Goal: Task Accomplishment & Management: Manage account settings

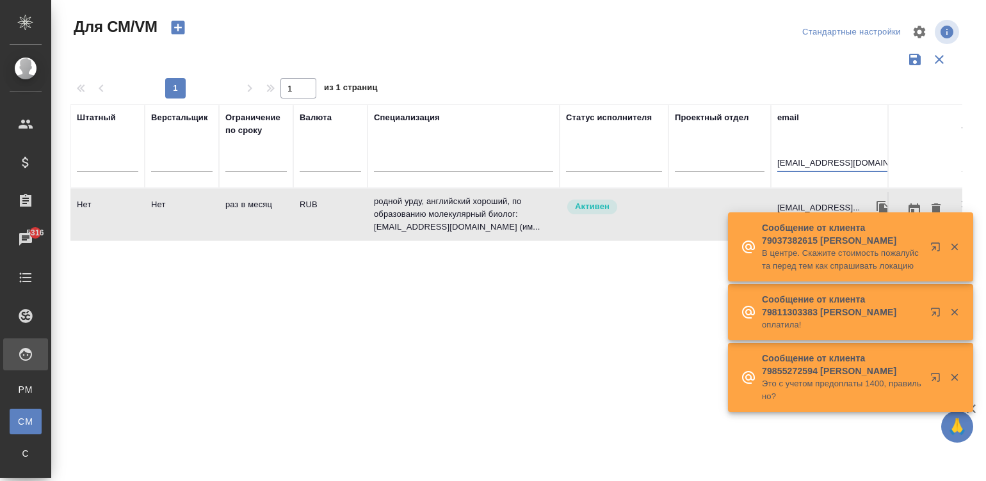
drag, startPoint x: 0, startPoint y: 0, endPoint x: 801, endPoint y: 163, distance: 818.0
click at [801, 163] on input "taaha.arshad92@gmail.com" at bounding box center [834, 164] width 115 height 16
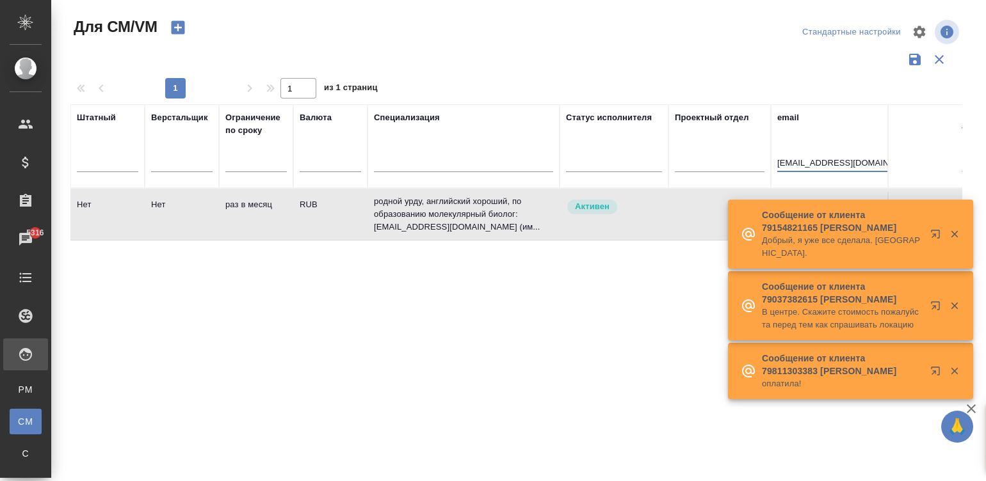
click at [801, 163] on input "taaha.arshad92@gmail.com" at bounding box center [834, 164] width 115 height 16
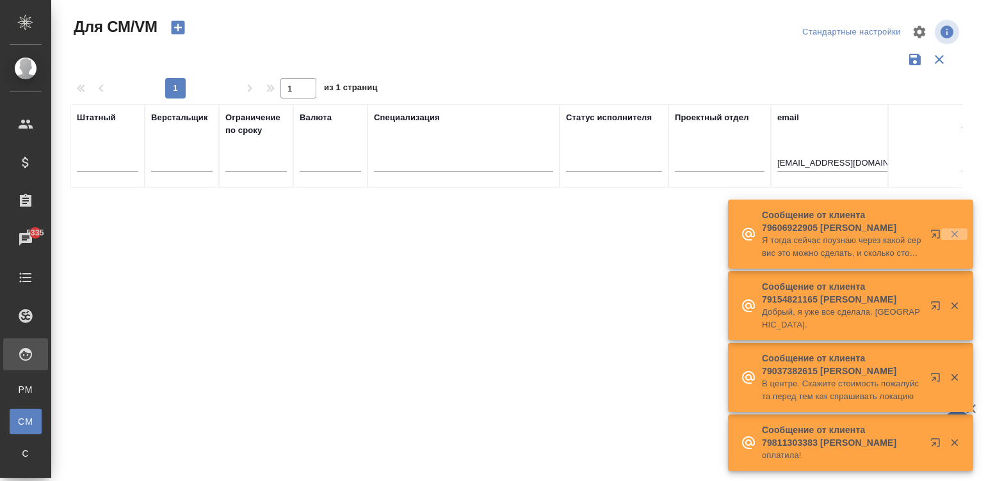
click at [954, 240] on icon "button" at bounding box center [955, 235] width 12 height 12
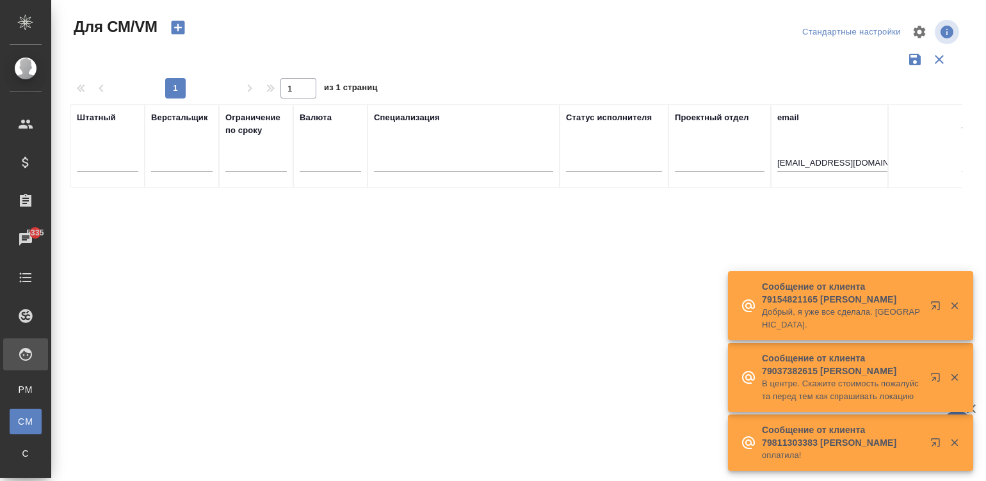
click at [819, 163] on input "mariabasova@yandex.ru" at bounding box center [834, 164] width 115 height 16
paste input "text"
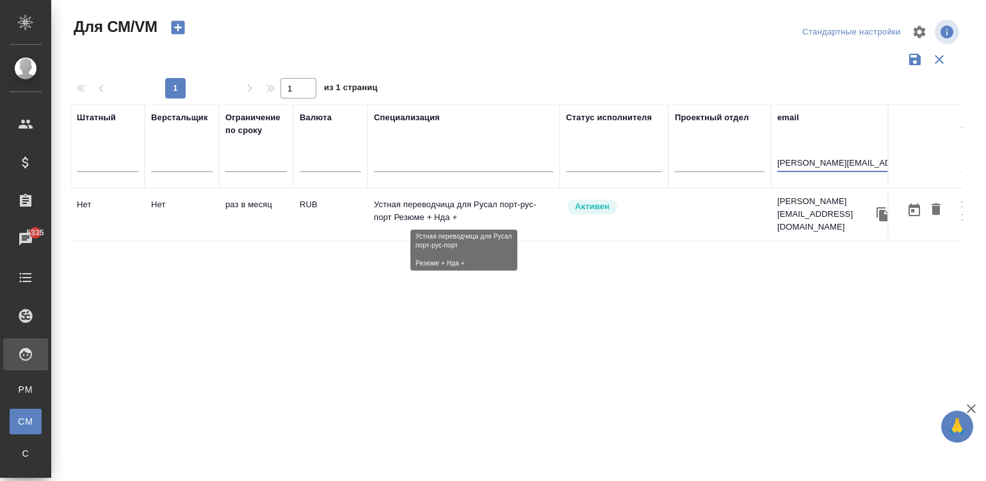
type input "[PERSON_NAME][EMAIL_ADDRESS][DOMAIN_NAME]"
click at [471, 202] on p "Устная переводчица для Русал порт-рус-порт Резюме + Нда +" at bounding box center [463, 211] width 179 height 26
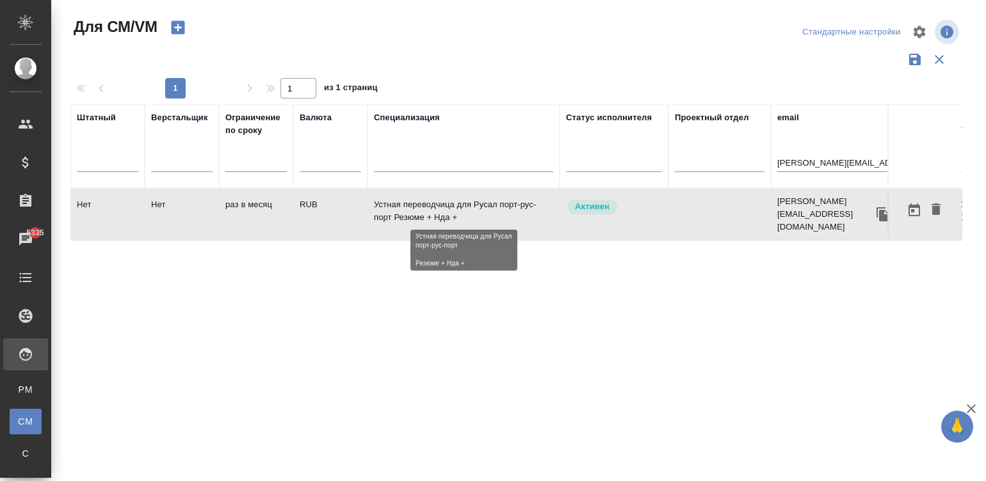
click at [471, 202] on p "Устная переводчица для Русал порт-рус-порт Резюме + Нда +" at bounding box center [463, 211] width 179 height 26
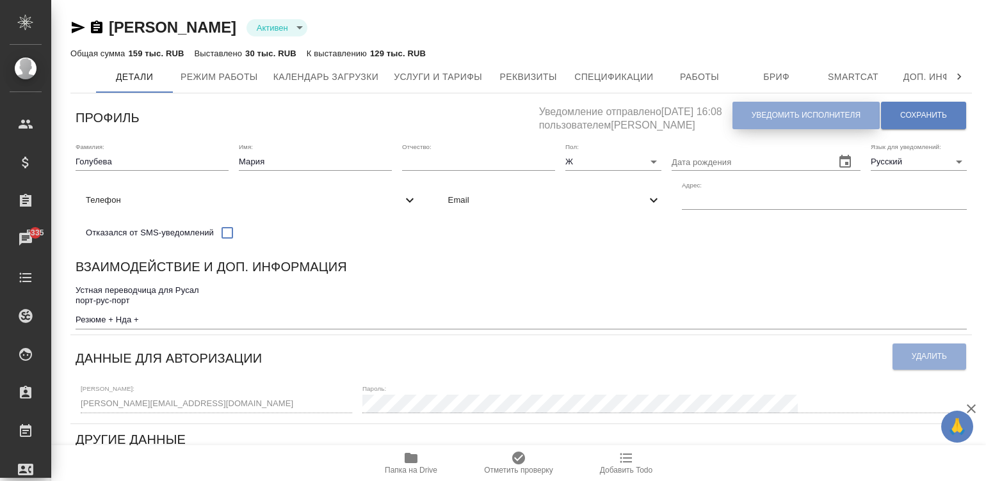
click at [777, 102] on button "Уведомить исполнителя" at bounding box center [805, 116] width 147 height 28
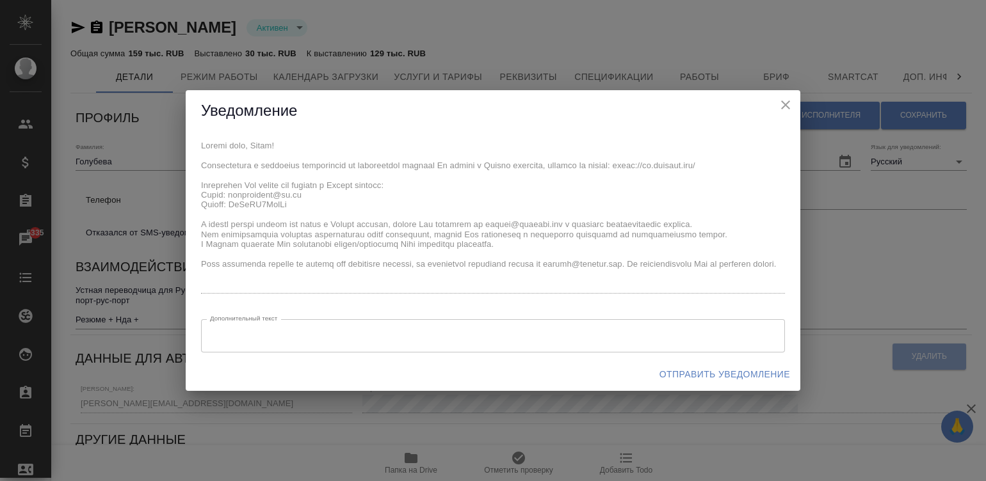
click at [197, 181] on div "x Дополнительный текст x Дополнительный текст" at bounding box center [493, 245] width 615 height 226
click at [720, 371] on span "Отправить уведомление" at bounding box center [724, 375] width 131 height 16
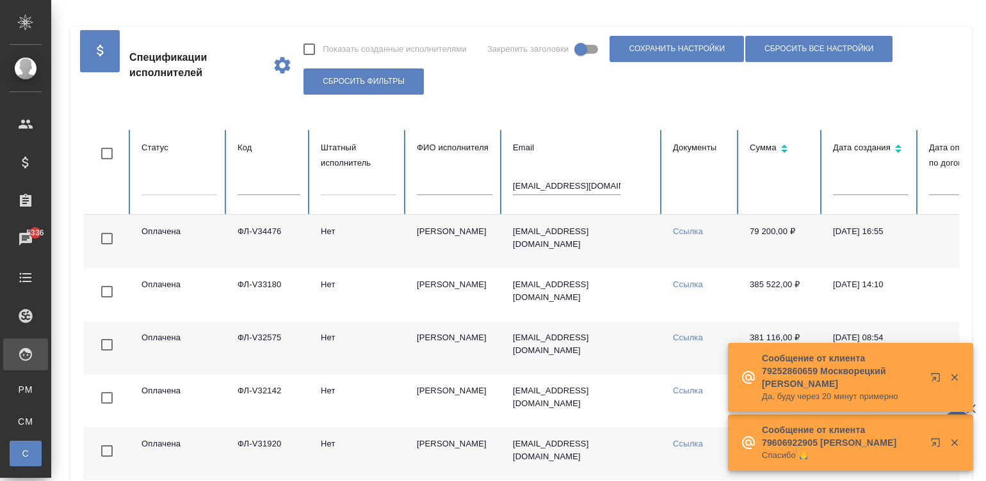
click at [561, 181] on input "maxiaolong@mail.ru" at bounding box center [567, 186] width 108 height 18
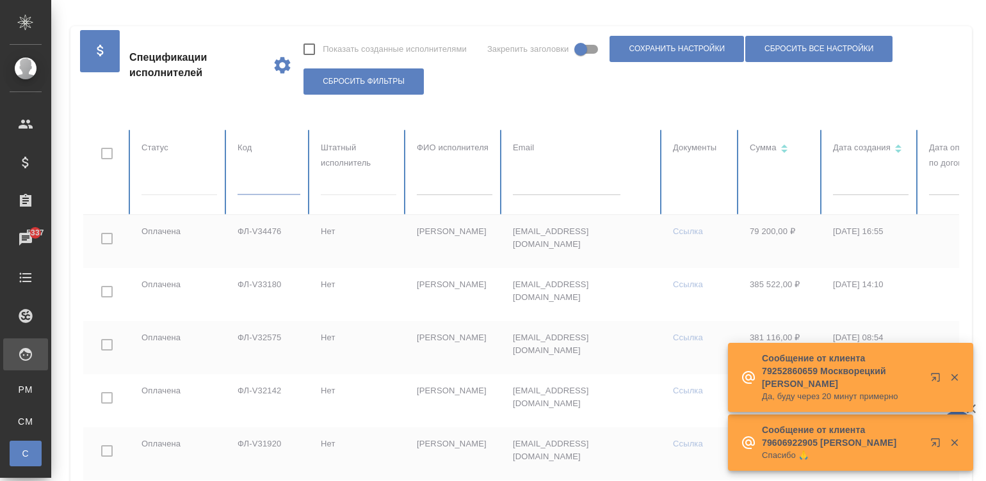
click at [259, 179] on table "Статус Код Штатный исполнитель ФИО исполнителя Email Документы Сумма Дата созда…" at bounding box center [768, 465] width 1371 height 670
paste input "ФЛ-V37254"
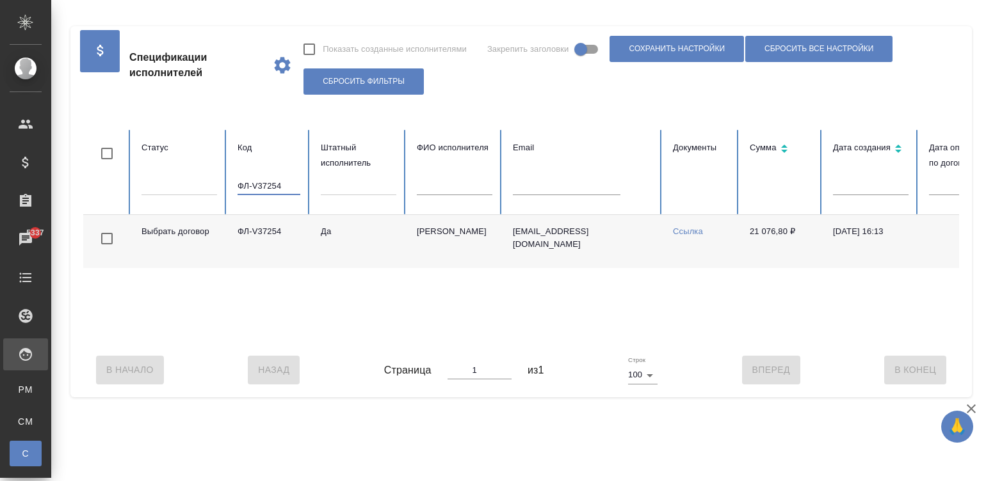
type input "ФЛ-V37254"
click at [391, 254] on td "Да" at bounding box center [358, 241] width 96 height 53
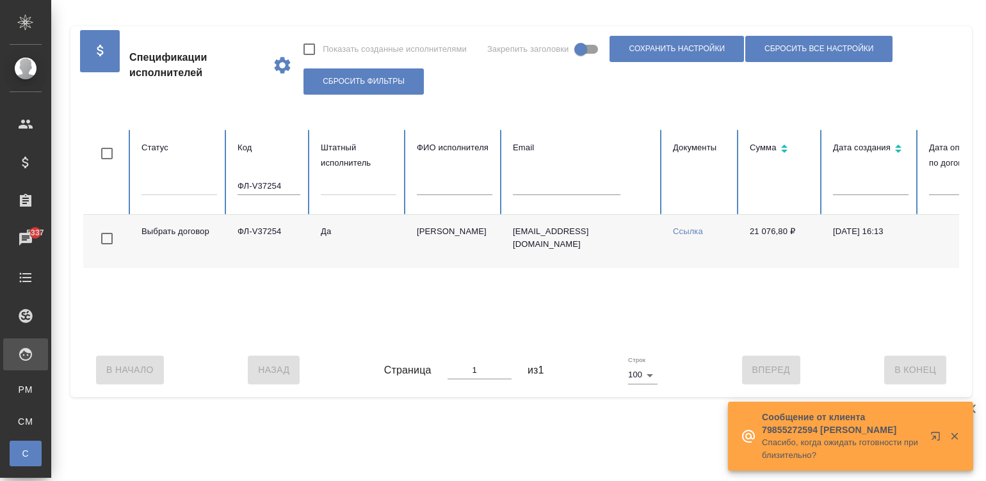
click at [391, 254] on td "Да" at bounding box center [358, 241] width 96 height 53
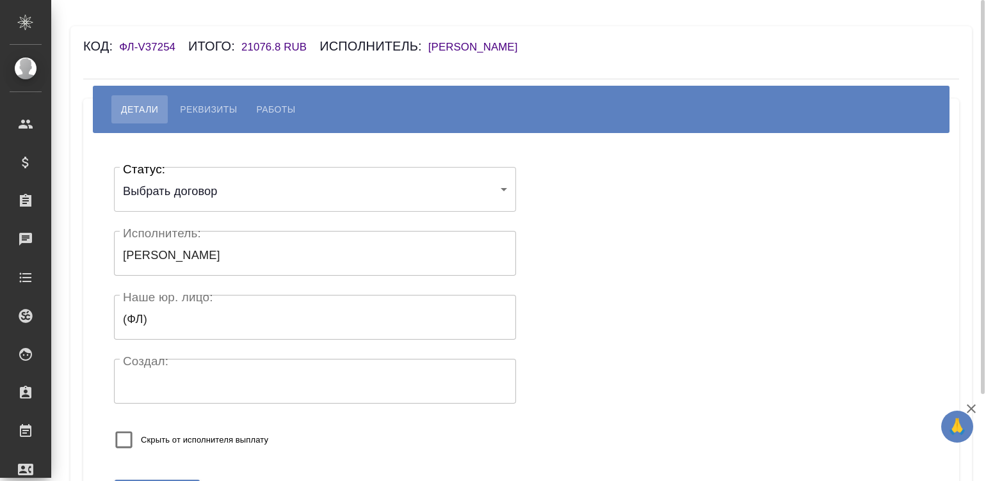
click at [286, 102] on span "Работы" at bounding box center [276, 109] width 39 height 15
select select "10"
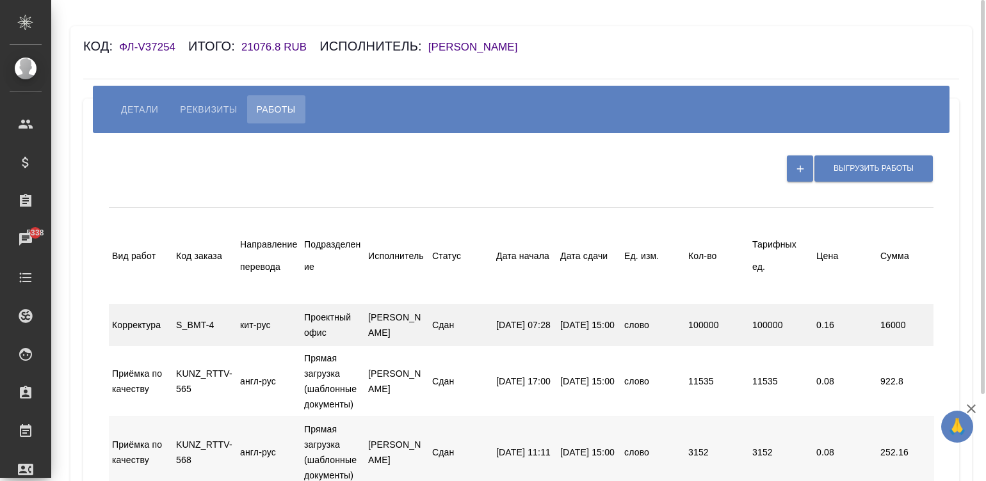
click at [340, 319] on div "Проектный офис" at bounding box center [333, 325] width 64 height 40
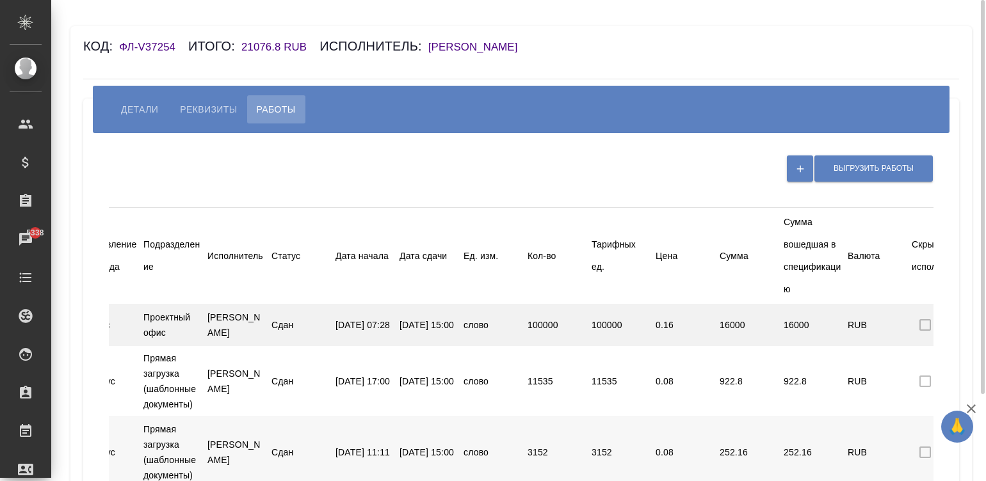
scroll to position [0, 255]
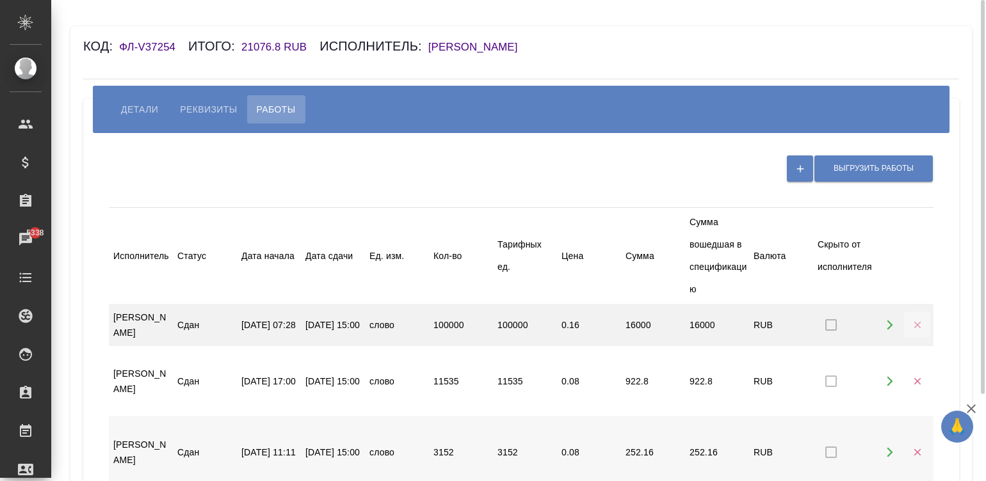
click at [916, 321] on icon "button" at bounding box center [918, 325] width 12 height 12
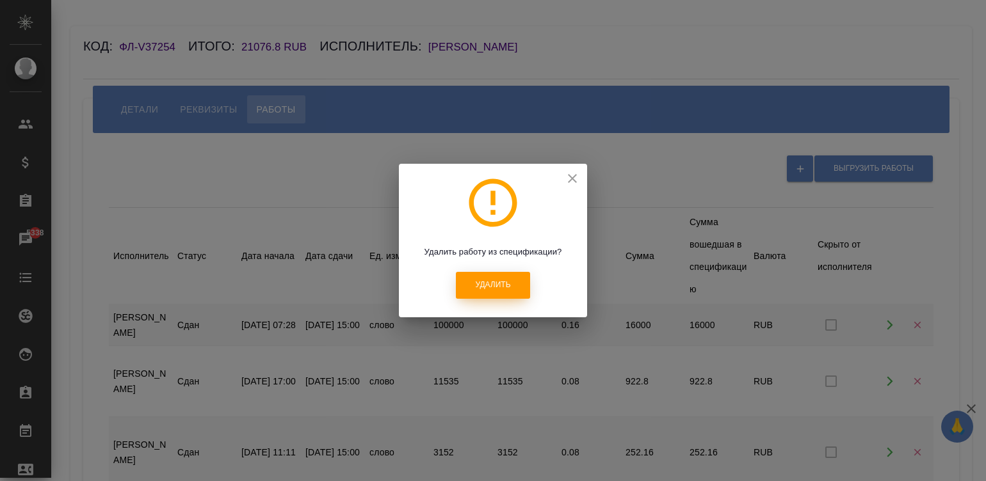
click at [498, 281] on span "Удалить" at bounding box center [492, 285] width 35 height 11
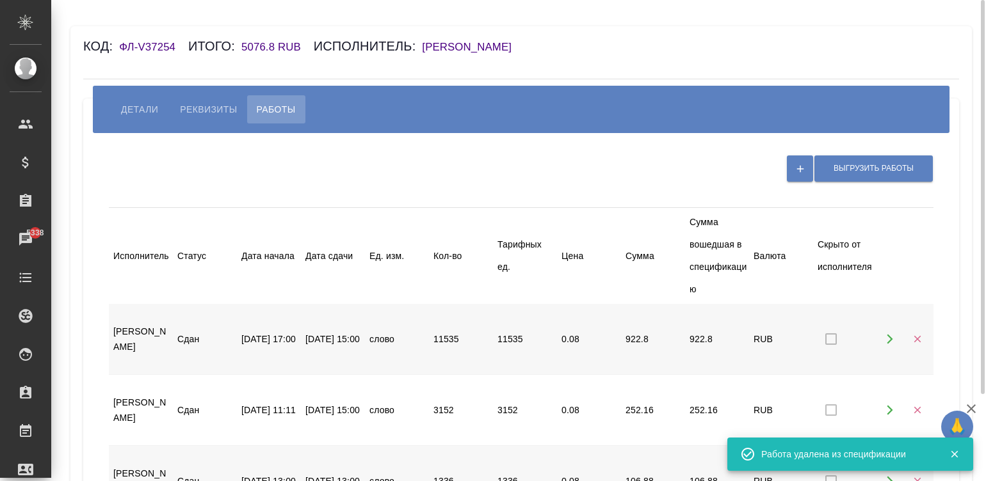
click at [131, 102] on span "Детали" at bounding box center [139, 109] width 37 height 15
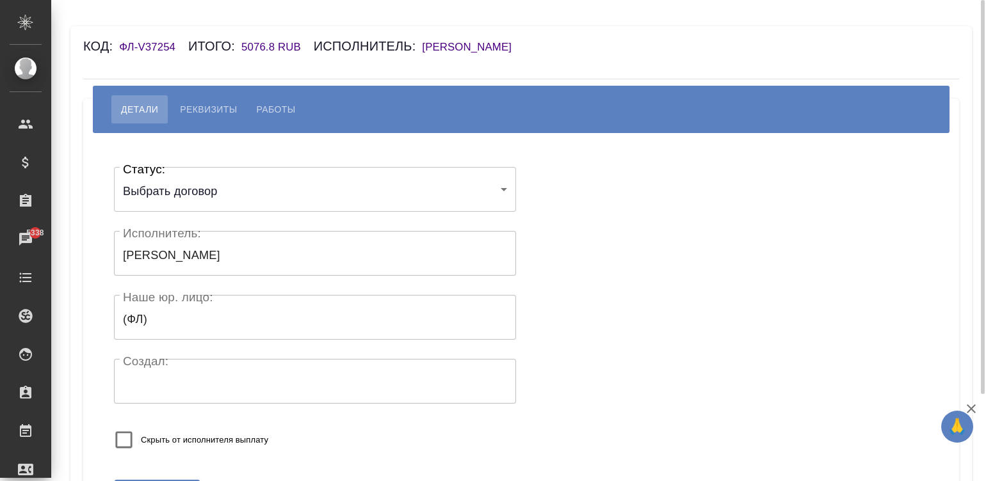
click at [618, 346] on div "Статус: Выбрать договор chooseContract Статус: Исполнитель: Кобзева Елизавета И…" at bounding box center [521, 311] width 825 height 319
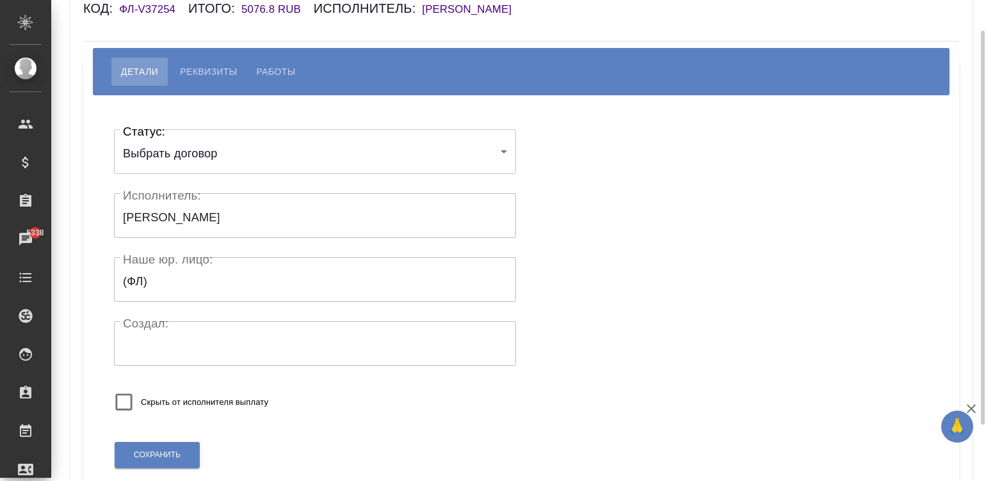
scroll to position [58, 0]
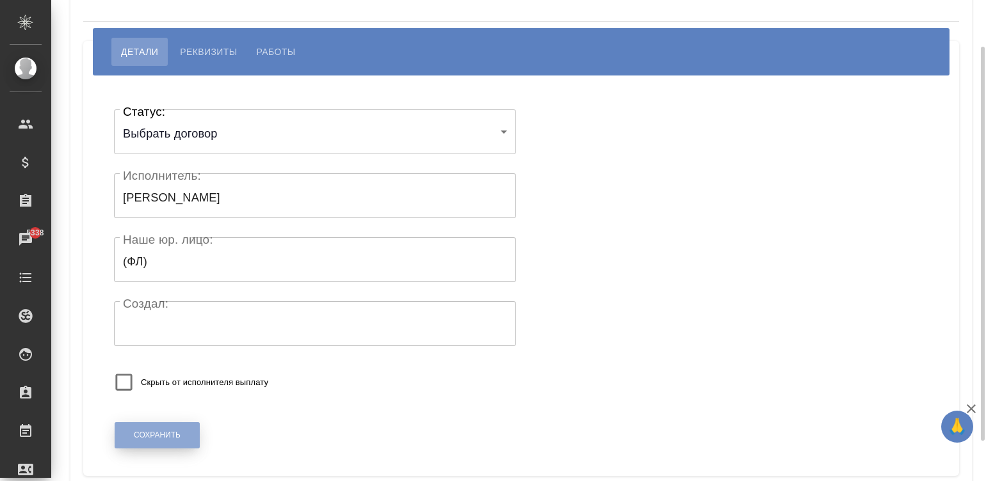
click at [160, 426] on button "Сохранить" at bounding box center [157, 436] width 85 height 26
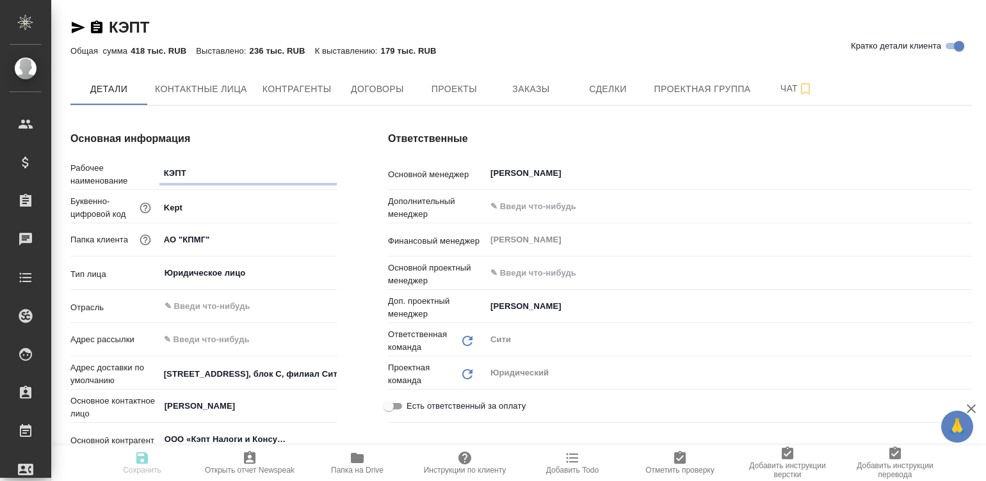
type спецификации\)-0 "Конечный заказчик (заказы, спецификации)"
